Goal: Information Seeking & Learning: Learn about a topic

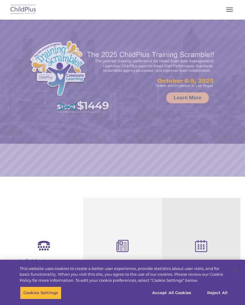
select select "MEDIUM"
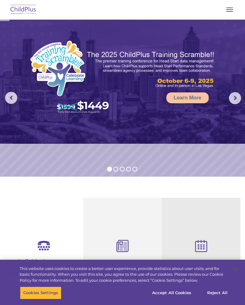
click at [226, 11] on button "button" at bounding box center [229, 10] width 13 height 10
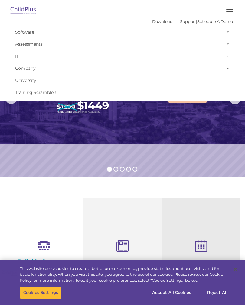
click at [226, 11] on span "button" at bounding box center [229, 11] width 7 height 1
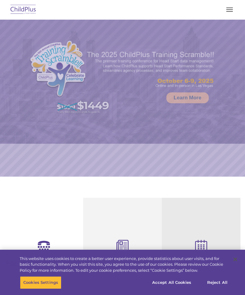
select select "MEDIUM"
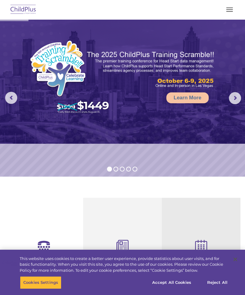
click at [225, 10] on button "button" at bounding box center [229, 10] width 13 height 10
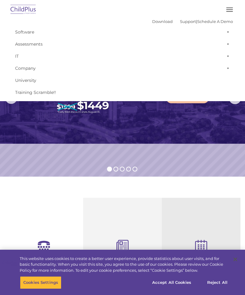
click at [17, 162] on rs-slide "Learn More" at bounding box center [122, 98] width 245 height 157
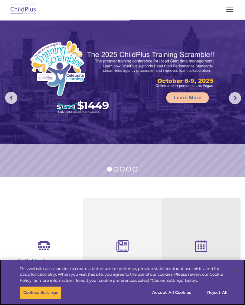
select select "MEDIUM"
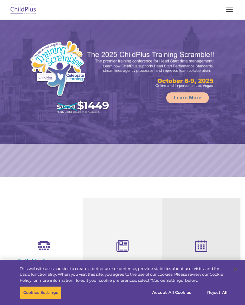
select select "MEDIUM"
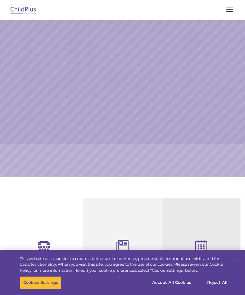
select select "MEDIUM"
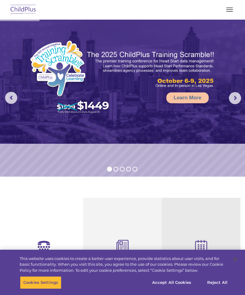
click at [233, 5] on button "button" at bounding box center [229, 10] width 13 height 10
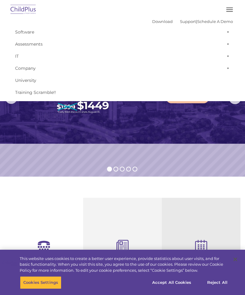
click at [183, 154] on rs-slide "Learn More" at bounding box center [122, 98] width 245 height 157
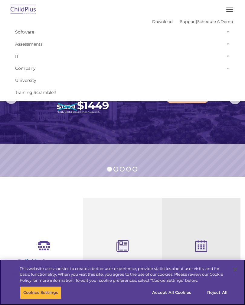
click at [172, 292] on button "Accept All Cookies" at bounding box center [172, 292] width 46 height 13
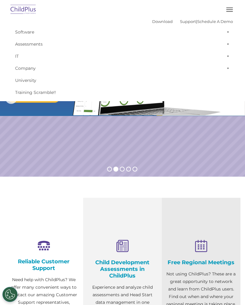
click at [225, 11] on button "button" at bounding box center [229, 10] width 13 height 10
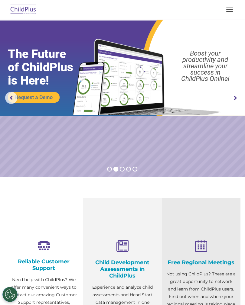
click at [27, 10] on img at bounding box center [23, 10] width 28 height 14
click at [20, 12] on img at bounding box center [23, 10] width 28 height 14
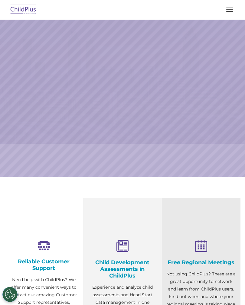
select select "MEDIUM"
